Goal: Check status: Check status

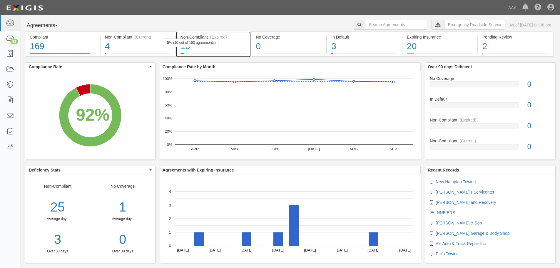
drag, startPoint x: 0, startPoint y: 0, endPoint x: 209, endPoint y: 49, distance: 215.0
click at [209, 49] on div "10" at bounding box center [214, 46] width 66 height 13
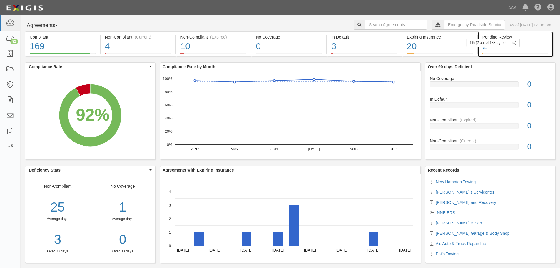
click at [497, 49] on div "2" at bounding box center [516, 46] width 66 height 13
